Goal: Information Seeking & Learning: Learn about a topic

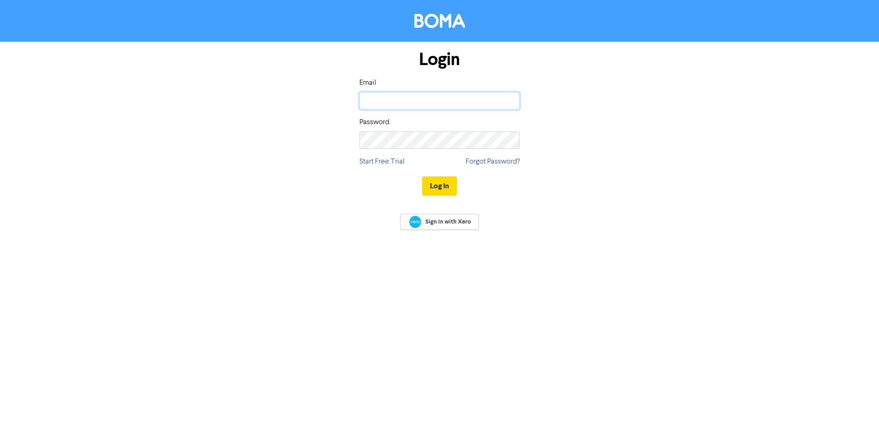
click at [404, 102] on input "email" at bounding box center [439, 100] width 160 height 17
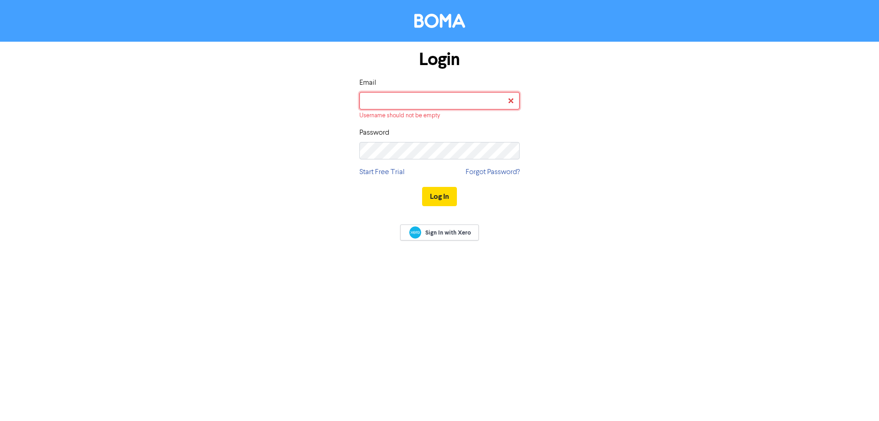
type input "[PERSON_NAME][EMAIL_ADDRESS][DOMAIN_NAME]"
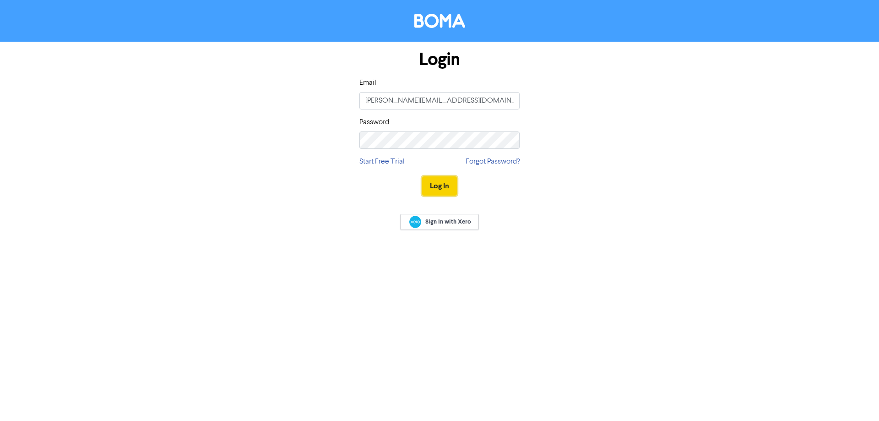
click at [446, 179] on button "Log In" at bounding box center [439, 185] width 35 height 19
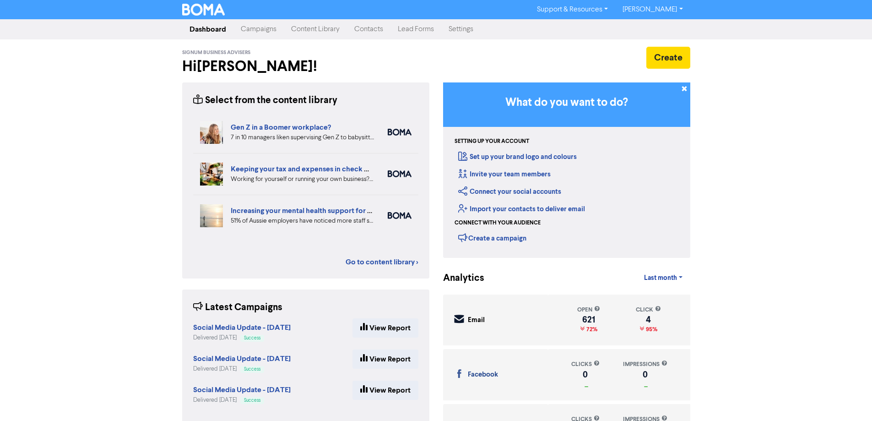
click at [263, 32] on link "Campaigns" at bounding box center [259, 29] width 50 height 18
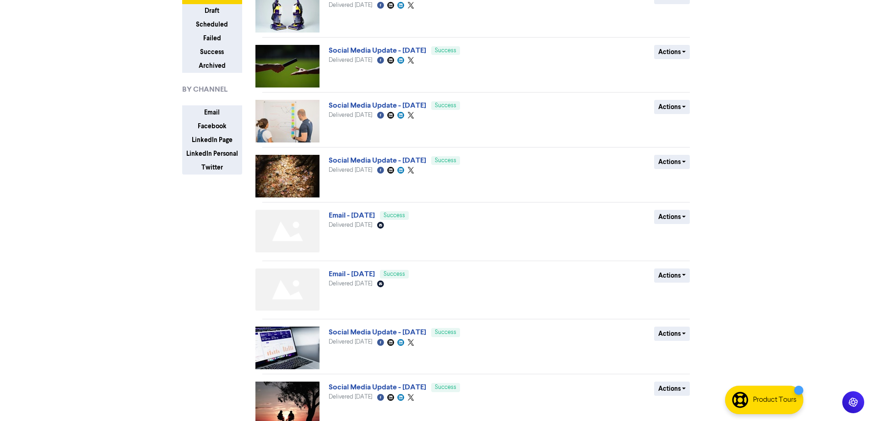
scroll to position [92, 0]
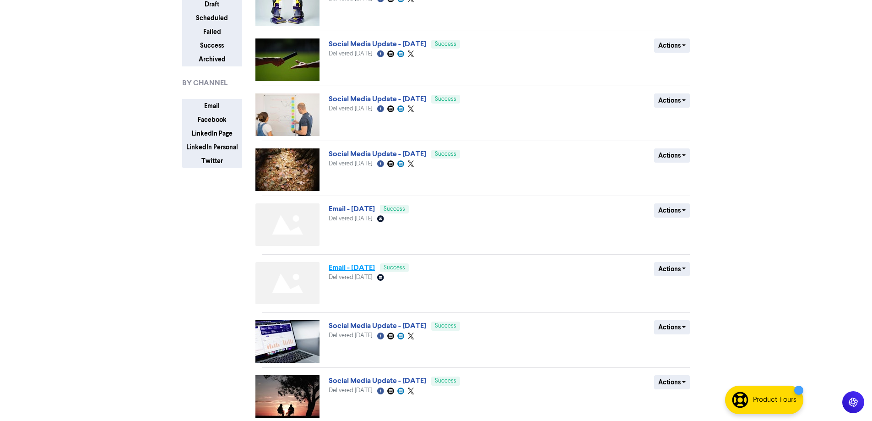
click at [375, 266] on link "Email - [DATE]" at bounding box center [352, 267] width 46 height 9
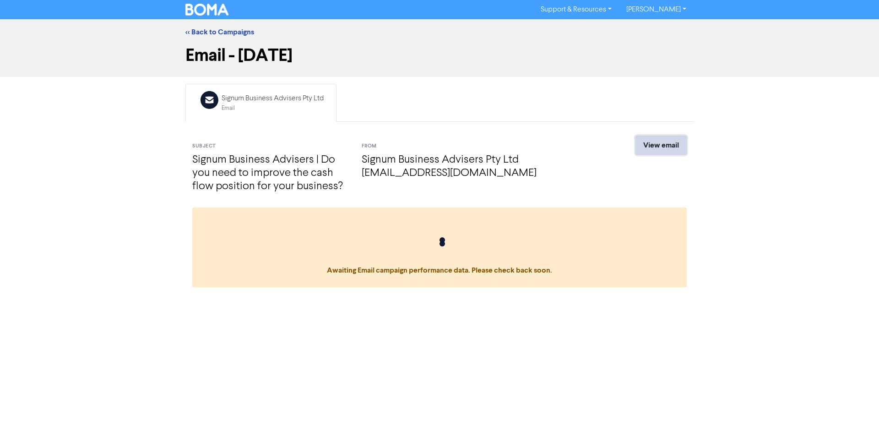
click at [672, 147] on link "View email" at bounding box center [661, 145] width 51 height 19
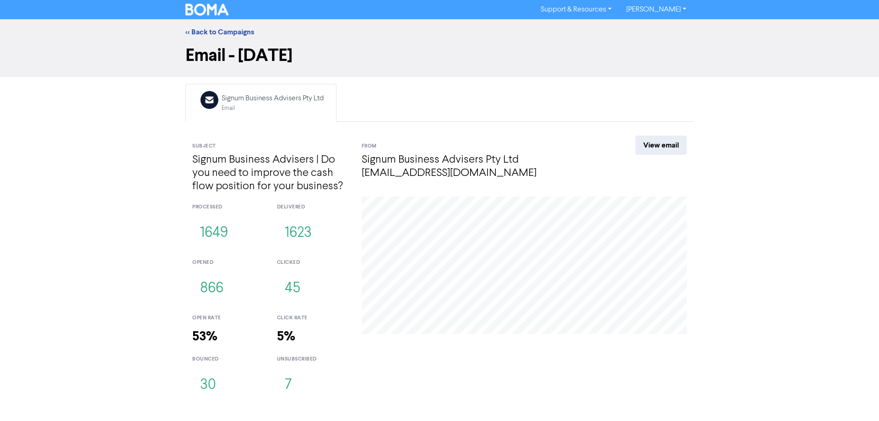
click at [193, 27] on div "<< Back to Campaigns" at bounding box center [440, 32] width 522 height 11
click at [194, 30] on link "<< Back to Campaigns" at bounding box center [219, 31] width 69 height 9
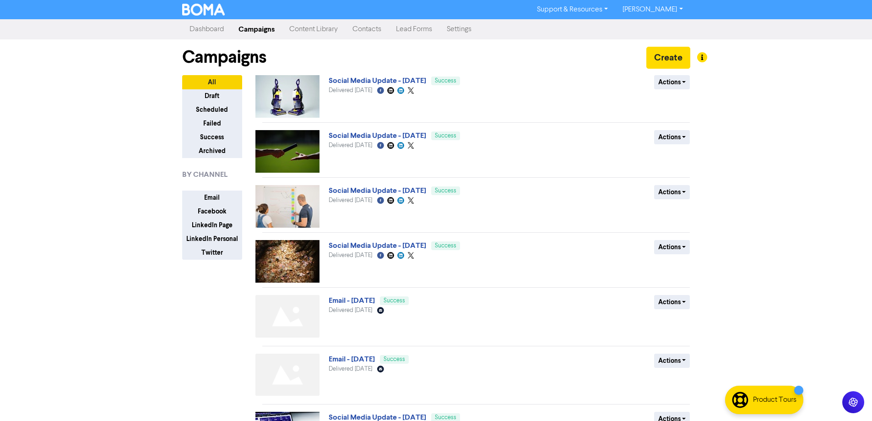
click at [307, 29] on link "Content Library" at bounding box center [313, 29] width 63 height 18
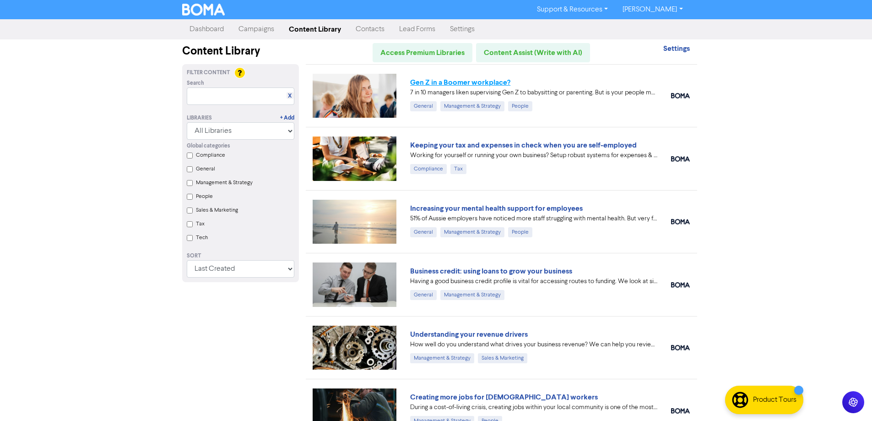
click at [453, 82] on link "Gen Z in a Boomer workplace?" at bounding box center [460, 82] width 100 height 9
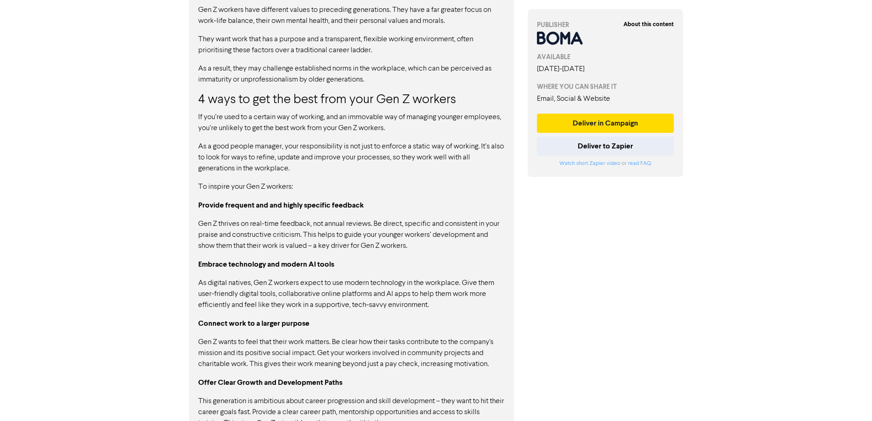
scroll to position [824, 0]
